Goal: Communication & Community: Participate in discussion

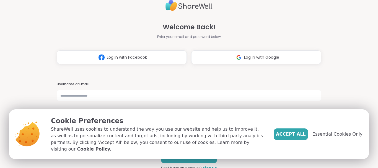
click at [0, 91] on div "Welcome Back! Enter your email and password below Log in with Facebook Log in w…" at bounding box center [189, 84] width 378 height 168
click at [257, 55] on span "Log in with Google" at bounding box center [261, 58] width 35 height 6
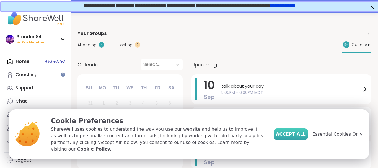
click at [295, 138] on span "Accept All" at bounding box center [291, 134] width 30 height 7
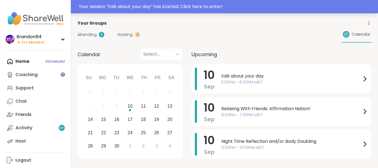
click at [217, 12] on div "Your session “ talk about your day ” has started. Click here to enter!" at bounding box center [189, 6] width 378 height 13
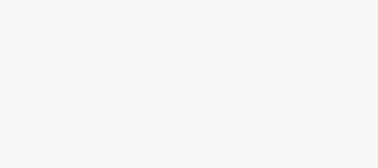
click at [234, 6] on div at bounding box center [189, 84] width 378 height 168
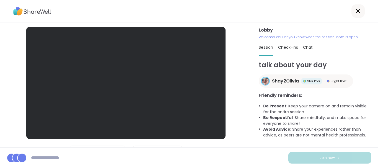
click at [4, 64] on div "Lobby | Loading Microphones | Loading Cameras Test speaker and microphone" at bounding box center [126, 84] width 252 height 125
click at [231, 5] on div at bounding box center [189, 11] width 378 height 22
click at [35, 41] on div at bounding box center [125, 83] width 199 height 112
click at [19, 41] on div "Lobby | Loading Microphones | Loading Cameras Test speaker and microphone" at bounding box center [126, 84] width 252 height 125
click at [257, 14] on div at bounding box center [189, 11] width 378 height 22
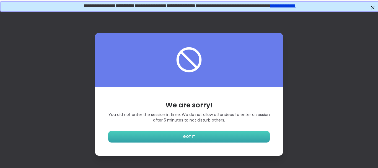
click at [152, 136] on link "GOT IT" at bounding box center [189, 137] width 162 height 12
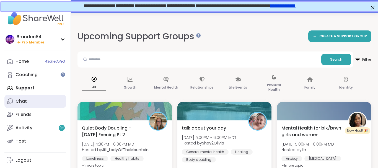
click at [31, 102] on link "Chat" at bounding box center [35, 101] width 62 height 13
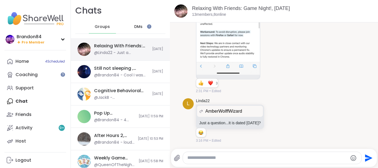
click at [113, 51] on div "@Linda22 - Just a question...It is dated September 10, 2023?" at bounding box center [121, 53] width 55 height 6
click at [105, 26] on span "Groups" at bounding box center [102, 27] width 15 height 6
click at [126, 52] on div "@Linda22 - Just a question...It is dated September 10, 2023?" at bounding box center [121, 53] width 55 height 6
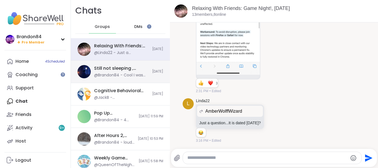
click at [121, 73] on div "Still not sleeping , Sep 10 @Brandon84 - Cool I was worried about you...I was l…" at bounding box center [121, 71] width 55 height 13
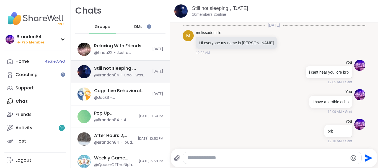
scroll to position [153, 0]
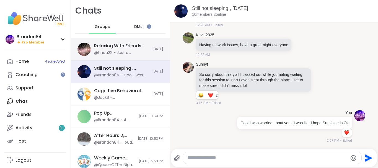
click at [123, 53] on div "@Linda22 - Just a question...It is dated September 10, 2023?" at bounding box center [121, 53] width 55 height 6
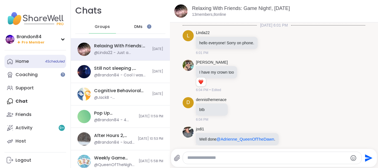
scroll to position [1320, 0]
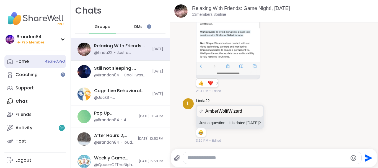
click at [40, 64] on link "Home 4 Scheduled" at bounding box center [35, 61] width 62 height 13
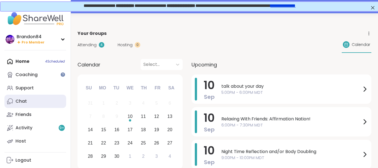
click at [29, 102] on link "Chat" at bounding box center [35, 101] width 62 height 13
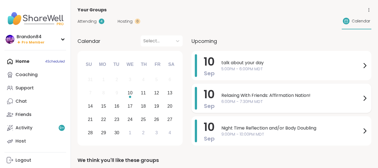
click at [259, 96] on span "Relaxing With Friends: Affirmation Nation!" at bounding box center [291, 95] width 140 height 7
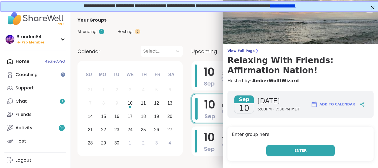
click at [302, 151] on span "Enter" at bounding box center [300, 150] width 12 height 5
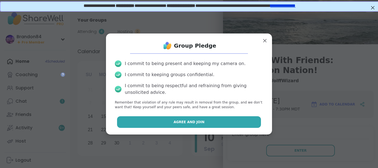
click at [220, 121] on button "Agree and Join" at bounding box center [189, 122] width 144 height 12
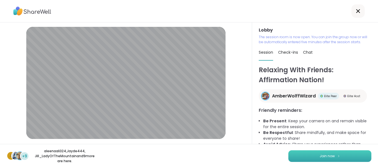
click at [327, 157] on span "Join now" at bounding box center [327, 156] width 15 height 5
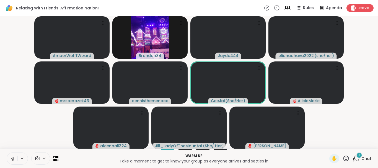
click at [12, 157] on icon at bounding box center [12, 158] width 5 height 5
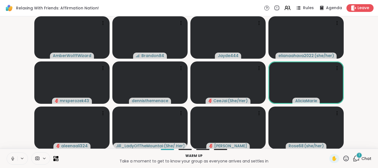
click at [360, 159] on icon at bounding box center [356, 158] width 7 height 7
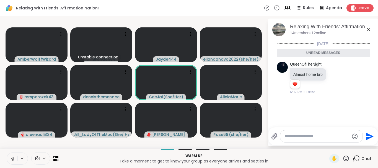
click at [368, 30] on icon at bounding box center [368, 29] width 3 height 3
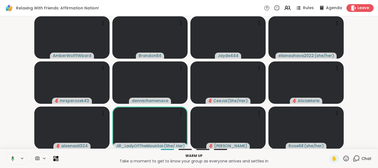
click at [14, 160] on icon at bounding box center [11, 158] width 5 height 5
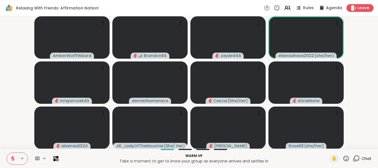
click at [14, 160] on icon at bounding box center [12, 158] width 5 height 5
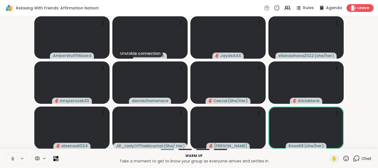
click at [14, 160] on icon at bounding box center [12, 158] width 5 height 5
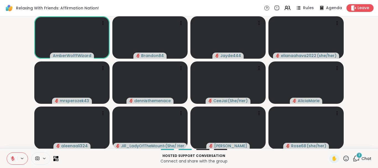
click at [359, 157] on div "3" at bounding box center [359, 155] width 6 height 6
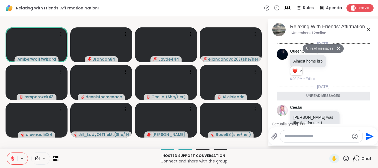
scroll to position [209, 0]
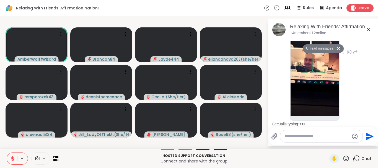
click at [321, 85] on img at bounding box center [315, 50] width 48 height 132
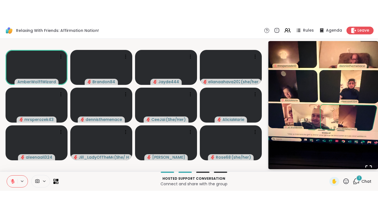
scroll to position [237, 0]
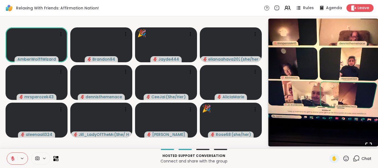
click at [367, 141] on button "Open Fullscreen" at bounding box center [368, 145] width 19 height 19
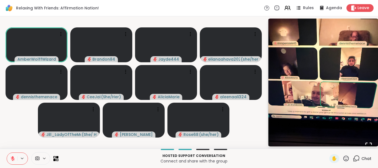
click at [356, 156] on icon at bounding box center [356, 158] width 5 height 5
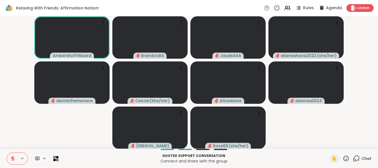
click at [356, 156] on icon at bounding box center [356, 158] width 5 height 5
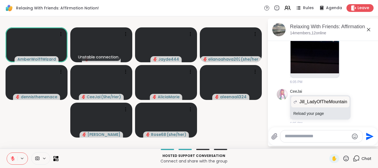
scroll to position [0, 0]
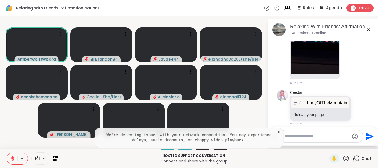
click at [278, 131] on icon at bounding box center [279, 132] width 6 height 6
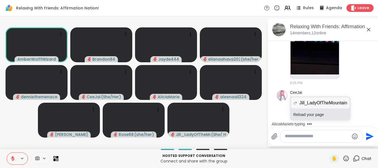
click at [293, 135] on textarea "Type your message" at bounding box center [317, 136] width 64 height 6
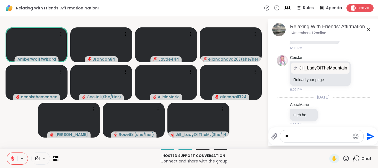
type textarea "*"
click at [327, 112] on icon at bounding box center [327, 115] width 5 height 6
click at [327, 103] on div "Select Reaction: Heart" at bounding box center [327, 105] width 5 height 5
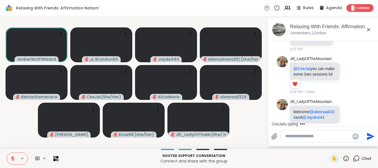
scroll to position [476, 0]
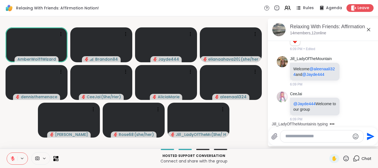
click at [11, 160] on icon at bounding box center [12, 158] width 5 height 5
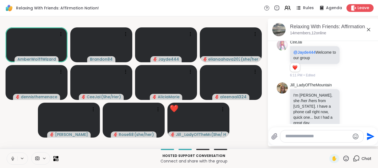
scroll to position [552, 0]
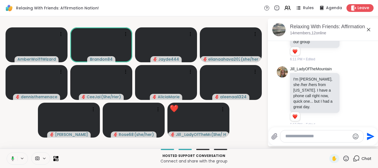
click at [11, 157] on icon at bounding box center [11, 158] width 5 height 5
click at [7, 153] on button at bounding box center [12, 159] width 11 height 12
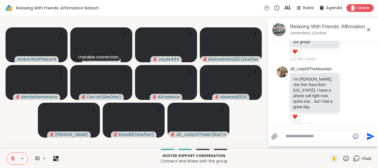
click at [300, 138] on textarea "Type your message" at bounding box center [317, 136] width 64 height 6
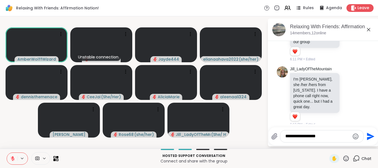
type textarea "**********"
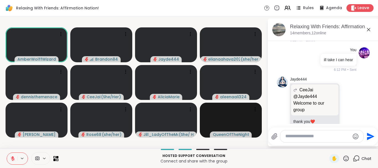
scroll to position [691, 0]
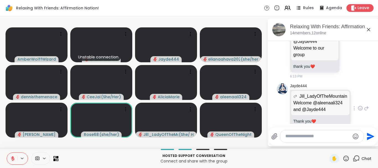
click at [364, 85] on div "Jayde444 Jill_LadyOfTheMountain Welcome @aleenaali324 and @Jayde444 Welcome @al…" at bounding box center [323, 108] width 93 height 55
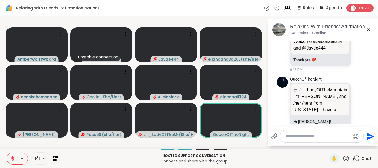
scroll to position [761, 0]
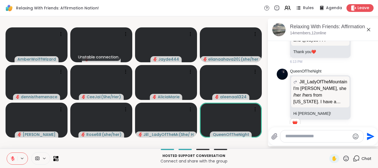
click at [346, 159] on icon at bounding box center [346, 158] width 7 height 7
click at [327, 142] on span "❤️" at bounding box center [330, 144] width 6 height 7
click at [345, 157] on icon at bounding box center [346, 158] width 7 height 7
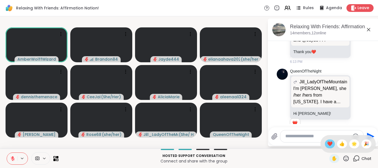
click at [329, 143] on span "❤️" at bounding box center [330, 144] width 6 height 7
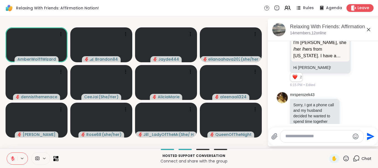
scroll to position [844, 0]
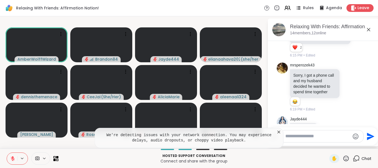
click at [278, 133] on icon at bounding box center [279, 132] width 3 height 3
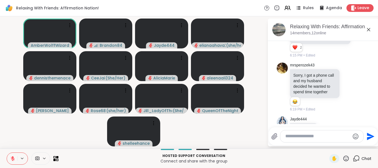
click at [12, 159] on icon at bounding box center [12, 158] width 5 height 5
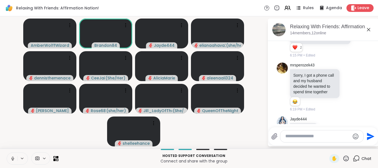
click at [7, 153] on button at bounding box center [12, 159] width 11 height 12
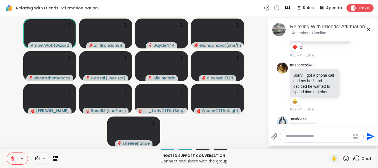
click at [7, 153] on button at bounding box center [12, 159] width 11 height 12
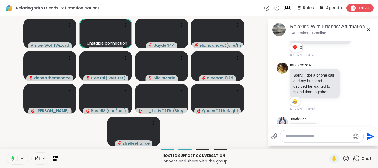
click at [12, 159] on icon at bounding box center [11, 158] width 5 height 5
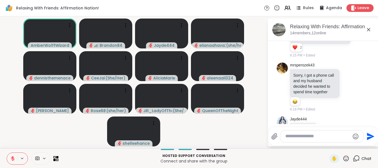
click at [287, 134] on textarea "Type your message" at bounding box center [317, 136] width 64 height 6
type textarea "**********"
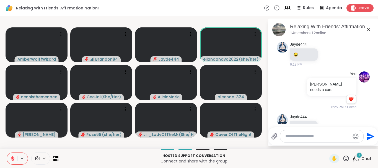
scroll to position [949, 0]
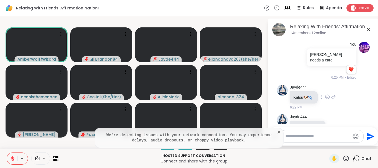
click at [328, 94] on icon at bounding box center [327, 97] width 5 height 6
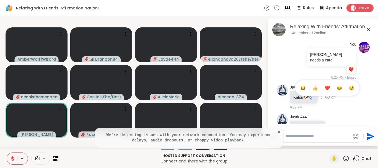
click at [326, 82] on button "Select Reaction: Heart" at bounding box center [327, 87] width 11 height 11
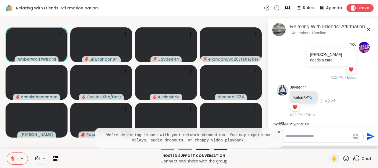
click at [334, 132] on icon at bounding box center [335, 135] width 5 height 6
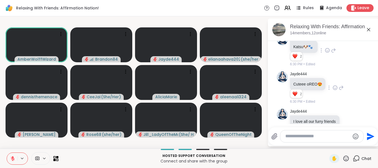
scroll to position [1029, 0]
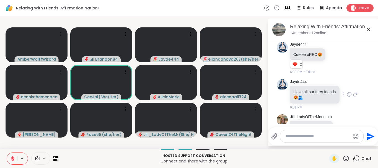
click at [349, 92] on icon at bounding box center [349, 95] width 5 height 6
click at [306, 83] on div "Select Reaction: Heart" at bounding box center [305, 85] width 5 height 5
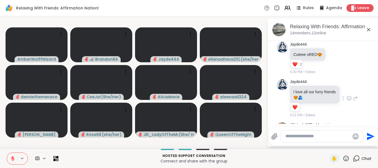
click at [343, 122] on div "Jill_LadyOfTheMountain i'm back 6:31 PM" at bounding box center [320, 134] width 61 height 25
click at [340, 132] on icon at bounding box center [342, 135] width 5 height 6
click at [339, 120] on button "Select Reaction: Heart" at bounding box center [342, 125] width 11 height 11
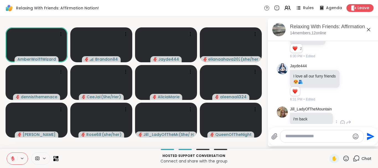
click at [349, 80] on icon at bounding box center [349, 83] width 5 height 6
click at [280, 71] on div "Select Reaction: Joy" at bounding box center [280, 73] width 5 height 5
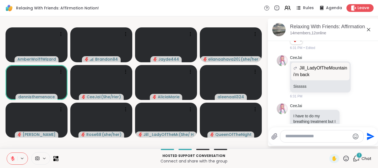
scroll to position [1169, 0]
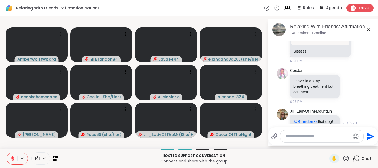
click at [349, 121] on icon at bounding box center [349, 124] width 5 height 6
click at [305, 112] on div "Select Reaction: Heart" at bounding box center [305, 114] width 5 height 5
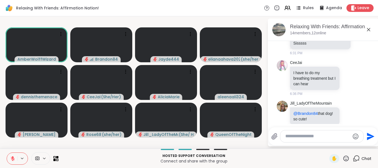
click at [355, 117] on icon at bounding box center [355, 120] width 5 height 7
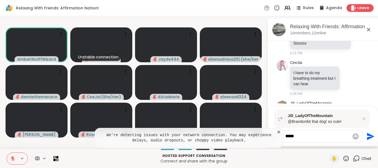
type textarea "*****"
click at [368, 137] on icon "Send" at bounding box center [370, 136] width 9 height 9
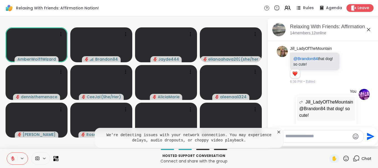
scroll to position [1240, 0]
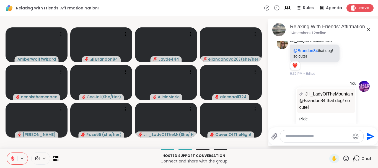
click at [295, 136] on textarea "Type your message" at bounding box center [317, 136] width 64 height 6
click at [12, 157] on icon at bounding box center [12, 158] width 5 height 5
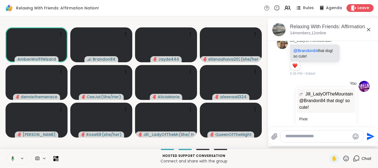
click at [6, 153] on button at bounding box center [11, 159] width 11 height 12
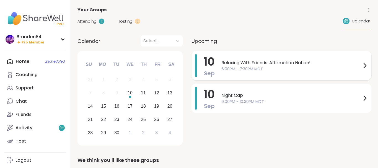
click at [265, 72] on div "Relaxing With Friends: Affirmation Nation! 6:00PM - 7:30PM MDT" at bounding box center [294, 65] width 147 height 23
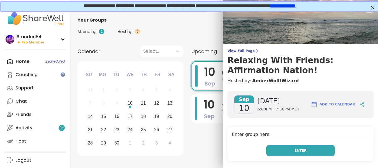
click at [288, 152] on button "Enter" at bounding box center [300, 151] width 69 height 12
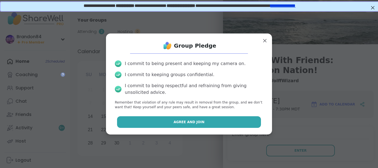
click at [201, 121] on span "Agree and Join" at bounding box center [189, 122] width 31 height 5
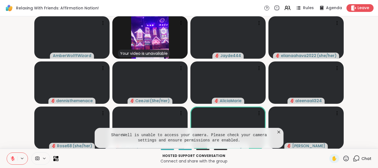
click at [278, 131] on div at bounding box center [305, 128] width 75 height 42
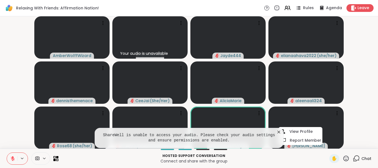
click at [278, 131] on icon at bounding box center [279, 132] width 3 height 3
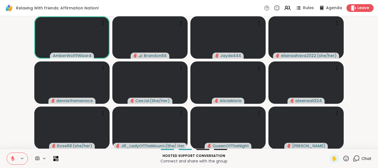
click at [350, 159] on div "✋ Chat" at bounding box center [350, 158] width 42 height 9
click at [346, 158] on icon at bounding box center [346, 158] width 7 height 7
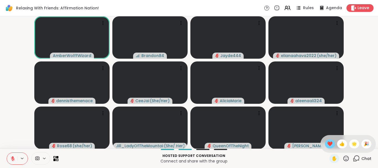
click at [327, 143] on span "❤️" at bounding box center [330, 144] width 6 height 7
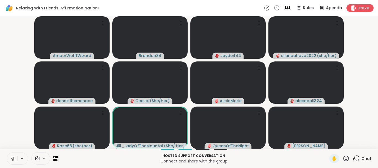
click at [13, 157] on icon at bounding box center [12, 158] width 1 height 2
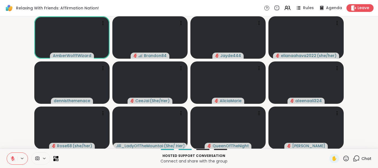
click at [7, 153] on button at bounding box center [12, 159] width 11 height 12
click at [13, 157] on icon at bounding box center [12, 158] width 1 height 2
click at [7, 153] on button at bounding box center [12, 159] width 11 height 12
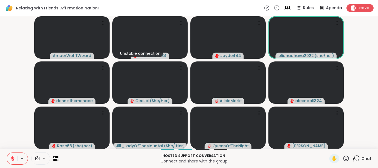
click at [7, 153] on button at bounding box center [12, 159] width 11 height 12
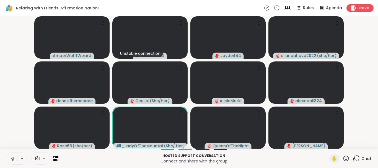
click at [11, 158] on icon at bounding box center [12, 158] width 5 height 5
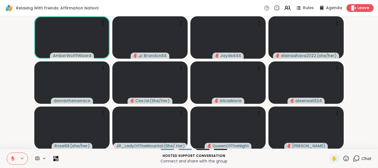
click at [10, 157] on icon at bounding box center [12, 158] width 5 height 5
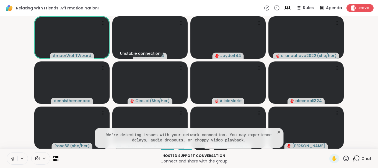
click at [7, 153] on button at bounding box center [12, 159] width 11 height 12
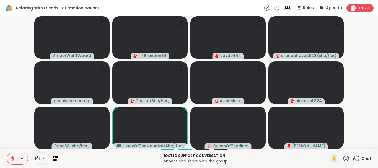
click at [344, 156] on icon at bounding box center [346, 158] width 7 height 7
click at [354, 119] on video-player-container "AmberWolffWizard Brandon84 Jayde444 elianaahava2022 ( she/her ) dennisthemenace…" at bounding box center [188, 83] width 371 height 128
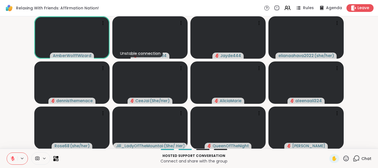
click at [346, 156] on icon at bounding box center [346, 158] width 7 height 7
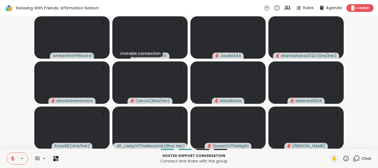
click at [358, 159] on icon at bounding box center [356, 158] width 7 height 7
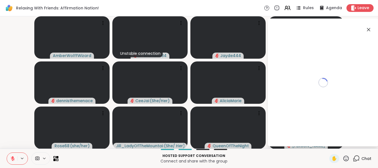
click at [369, 28] on icon at bounding box center [368, 29] width 7 height 7
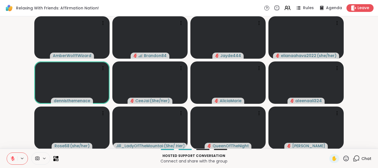
click at [9, 160] on button at bounding box center [12, 159] width 11 height 12
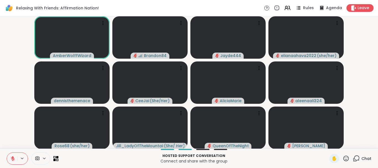
click at [7, 153] on button at bounding box center [12, 159] width 11 height 12
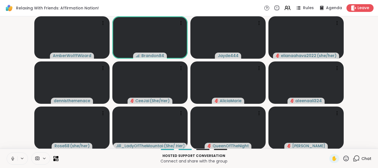
click at [7, 153] on button at bounding box center [12, 159] width 11 height 12
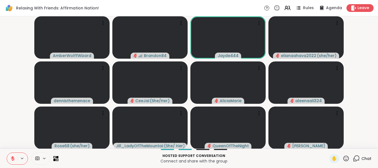
drag, startPoint x: 0, startPoint y: 147, endPoint x: 372, endPoint y: 165, distance: 372.1
click at [234, 149] on div "AmberWolffWizard Brandon84 Jayde444 elianaahava2022 ( she/her ) dennisthemenace…" at bounding box center [189, 82] width 378 height 132
click at [370, 126] on video-player-container "AmberWolffWizard Brandon84 Jayde444 elianaahava2022 ( she/her ) dennisthemenace…" at bounding box center [188, 83] width 371 height 128
click at [14, 157] on icon at bounding box center [12, 158] width 5 height 5
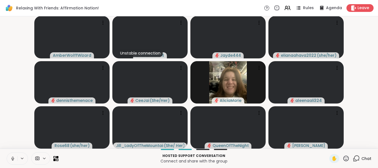
click at [12, 157] on icon at bounding box center [12, 158] width 1 height 2
click at [7, 153] on button at bounding box center [12, 159] width 11 height 12
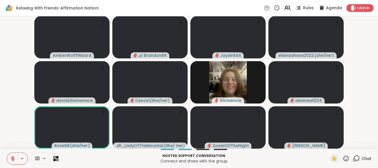
click at [14, 159] on icon at bounding box center [13, 159] width 4 height 4
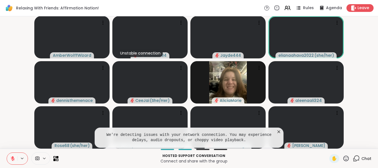
click at [7, 153] on button at bounding box center [12, 159] width 11 height 12
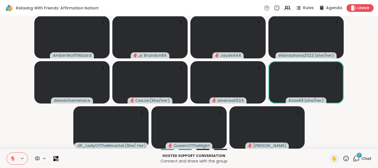
click at [358, 156] on div "1" at bounding box center [359, 155] width 6 height 6
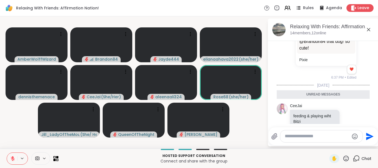
scroll to position [0, 0]
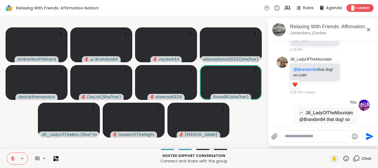
click at [292, 137] on textarea "Type your message" at bounding box center [317, 136] width 64 height 6
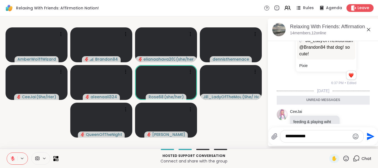
type textarea "**********"
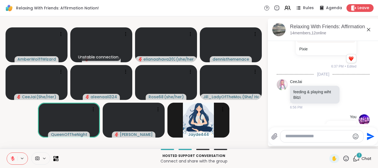
scroll to position [1428, 0]
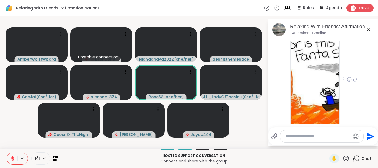
click at [365, 103] on div "Jayde444 7:01 PM" at bounding box center [323, 80] width 93 height 124
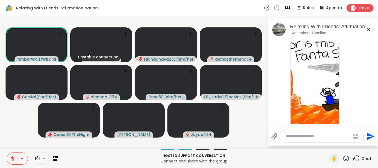
scroll to position [1436, 0]
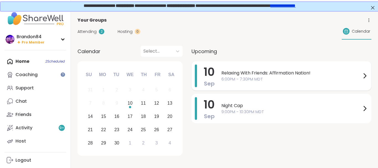
click at [276, 79] on span "6:00PM - 7:30PM MDT" at bounding box center [291, 79] width 140 height 6
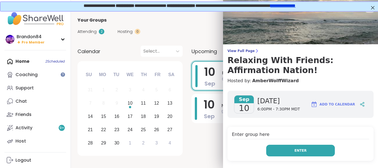
click at [298, 149] on span "Enter" at bounding box center [300, 150] width 12 height 5
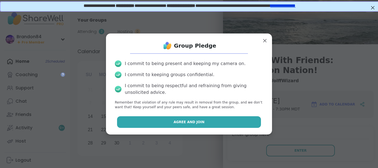
click at [192, 120] on span "Agree and Join" at bounding box center [189, 122] width 31 height 5
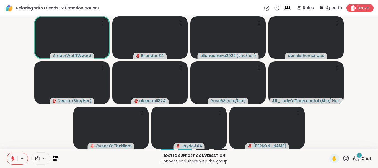
click at [347, 160] on icon at bounding box center [346, 158] width 7 height 7
click at [327, 145] on span "❤️" at bounding box center [330, 144] width 6 height 7
click at [357, 157] on div "1" at bounding box center [359, 155] width 6 height 6
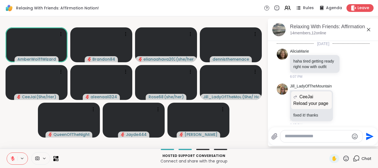
click at [293, 135] on textarea "Type your message" at bounding box center [317, 136] width 64 height 6
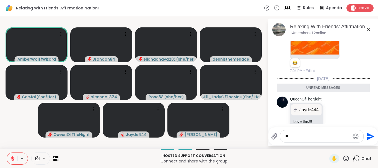
type textarea "*"
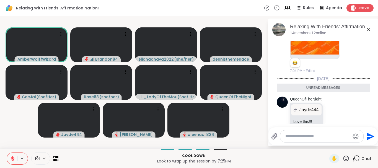
click at [370, 99] on li "QueenOfTheNight Jayde444 Love this!!! 7:04 PM" at bounding box center [323, 115] width 100 height 42
click at [295, 135] on textarea "Type your message" at bounding box center [317, 136] width 64 height 6
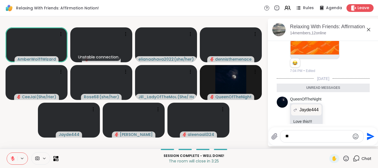
type textarea "*"
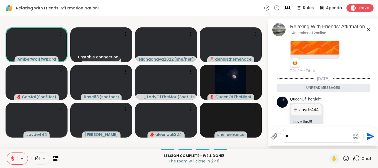
type textarea "*"
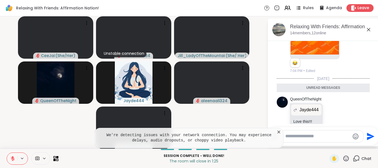
click at [278, 132] on icon at bounding box center [279, 132] width 6 height 6
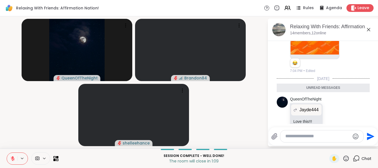
click at [12, 159] on icon at bounding box center [13, 159] width 4 height 4
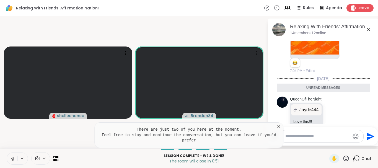
click at [7, 153] on button at bounding box center [12, 159] width 11 height 12
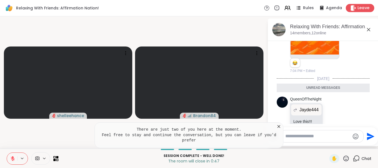
click at [363, 9] on span "Leave" at bounding box center [364, 8] width 12 height 6
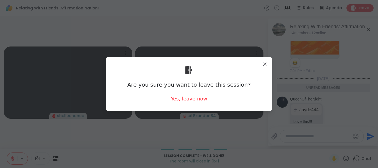
click at [197, 99] on div "Yes, leave now" at bounding box center [189, 98] width 37 height 7
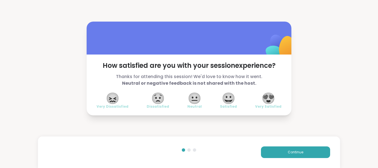
click at [270, 98] on span "😍" at bounding box center [269, 98] width 14 height 10
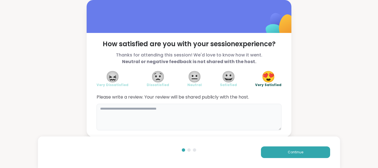
click at [125, 114] on textarea at bounding box center [189, 117] width 185 height 27
click at [144, 107] on textarea "**********" at bounding box center [189, 117] width 185 height 27
click at [138, 109] on textarea "**********" at bounding box center [189, 117] width 185 height 27
click at [169, 113] on textarea "**********" at bounding box center [189, 117] width 185 height 27
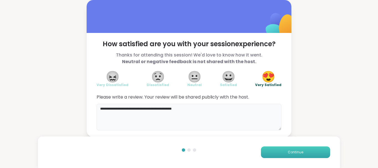
type textarea "**********"
click at [294, 149] on button "Continue" at bounding box center [295, 152] width 69 height 12
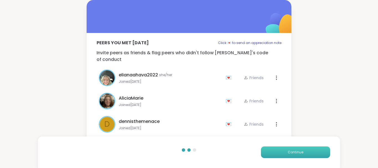
click at [294, 149] on button "Continue" at bounding box center [295, 152] width 69 height 12
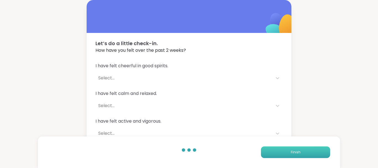
click at [301, 150] on button "Finish" at bounding box center [295, 152] width 69 height 12
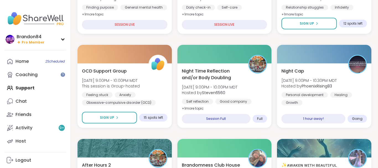
scroll to position [302, 0]
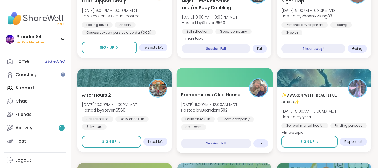
click at [223, 105] on span "[DATE] 11:00PM - 12:00AM MDT" at bounding box center [209, 105] width 56 height 6
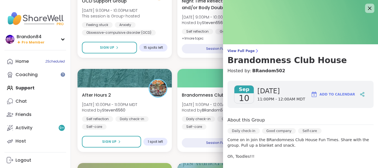
click at [371, 8] on icon at bounding box center [369, 8] width 7 height 7
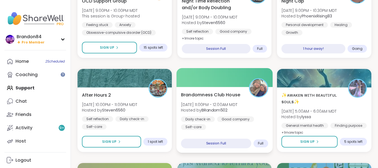
click at [222, 86] on div at bounding box center [224, 77] width 96 height 19
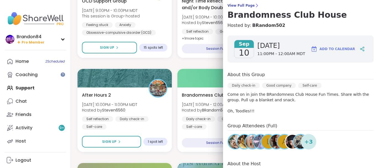
scroll to position [0, 0]
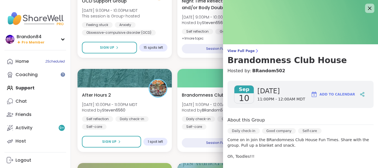
click at [366, 4] on div at bounding box center [369, 8] width 9 height 9
click at [372, 2] on img at bounding box center [300, 22] width 155 height 44
click at [367, 8] on icon at bounding box center [369, 8] width 7 height 7
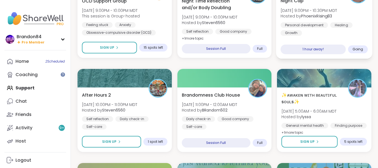
click at [353, 9] on div "Night Cap [DATE] 9:00PM - 10:30PM MDT Hosted by PhoenixRising83 Personal develo…" at bounding box center [324, 16] width 87 height 38
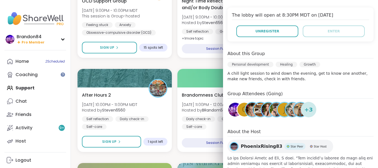
scroll to position [112, 0]
